Goal: Go to known website: Go to known website

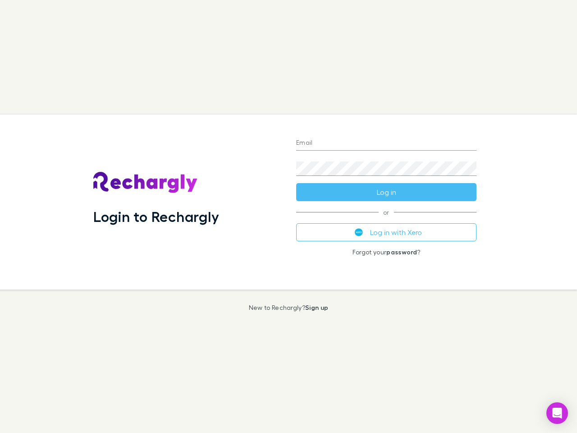
click at [288, 216] on div "Login to Rechargly" at bounding box center [187, 201] width 203 height 175
click at [386, 143] on input "Email" at bounding box center [386, 143] width 180 height 14
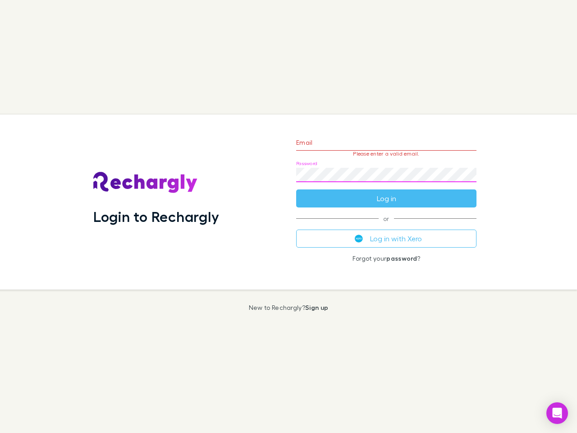
click at [386, 192] on form "Email Please enter a valid email. Password Log in" at bounding box center [386, 168] width 180 height 78
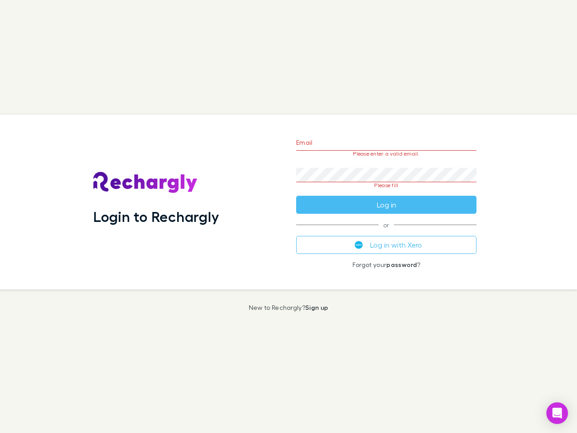
click at [386, 232] on div "Email Please enter a valid email. Password Please fill Log in or Log in with Xe…" at bounding box center [386, 201] width 195 height 175
click at [557, 413] on icon "Open Intercom Messenger" at bounding box center [557, 412] width 9 height 11
